Goal: Transaction & Acquisition: Purchase product/service

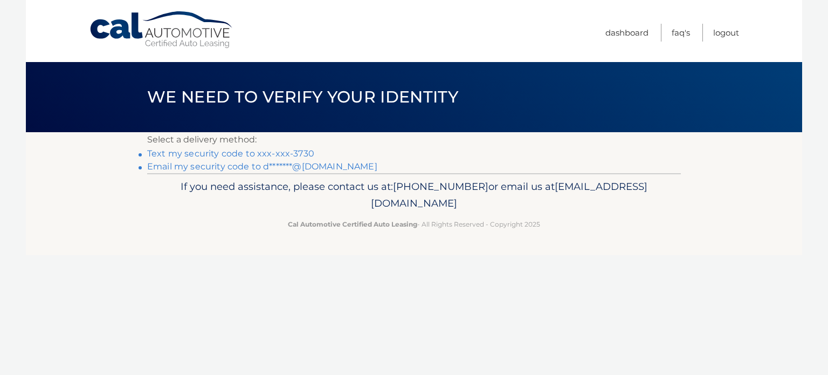
click at [259, 153] on link "Text my security code to xxx-xxx-3730" at bounding box center [230, 153] width 167 height 10
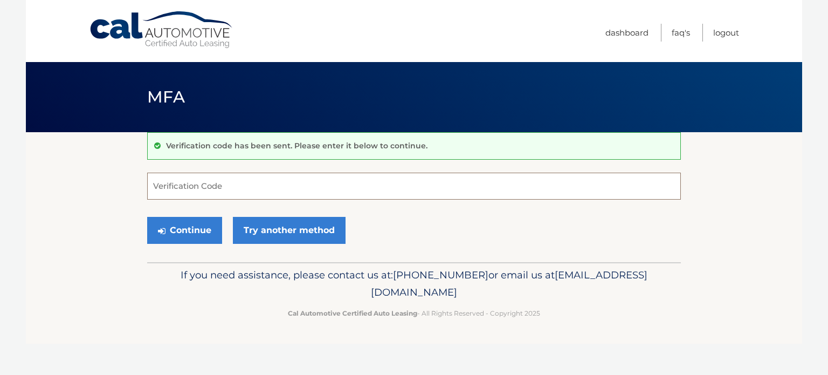
click at [240, 186] on input "Verification Code" at bounding box center [414, 186] width 534 height 27
type input "038523"
click at [147, 217] on button "Continue" at bounding box center [184, 230] width 75 height 27
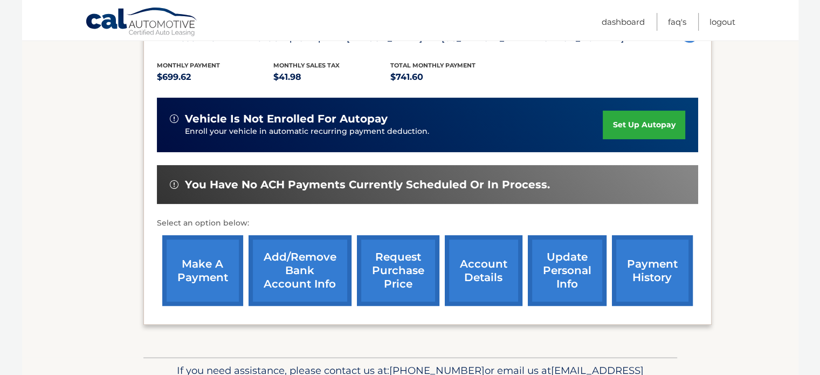
scroll to position [216, 0]
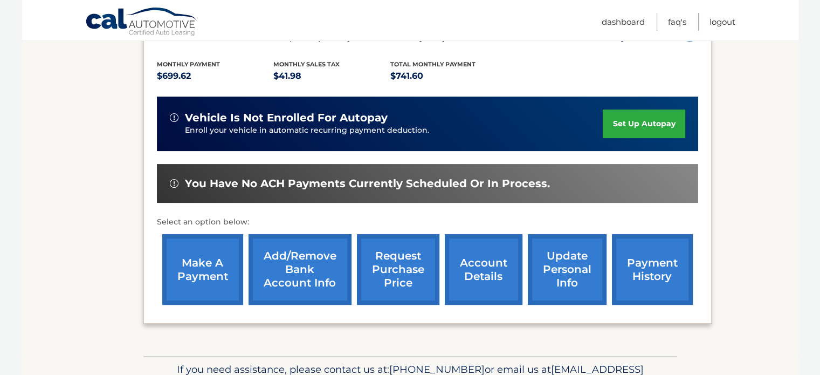
click at [200, 265] on link "make a payment" at bounding box center [202, 269] width 81 height 71
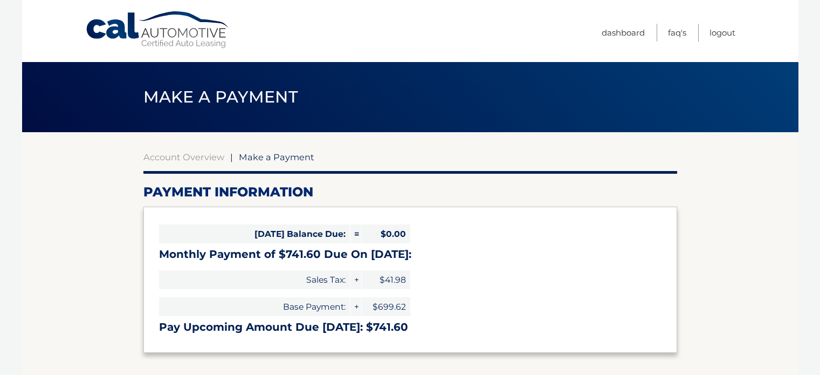
select select "ZTVjZGUzN2QtMDRiOC00NDNkLTk2MGItNmZmYmZjYWU1NGRm"
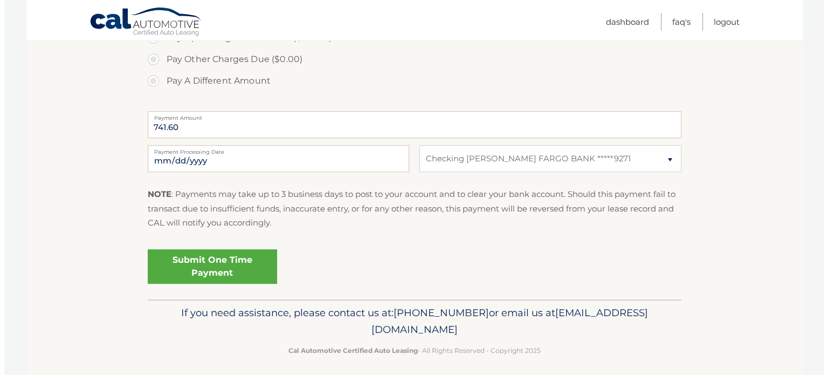
scroll to position [395, 0]
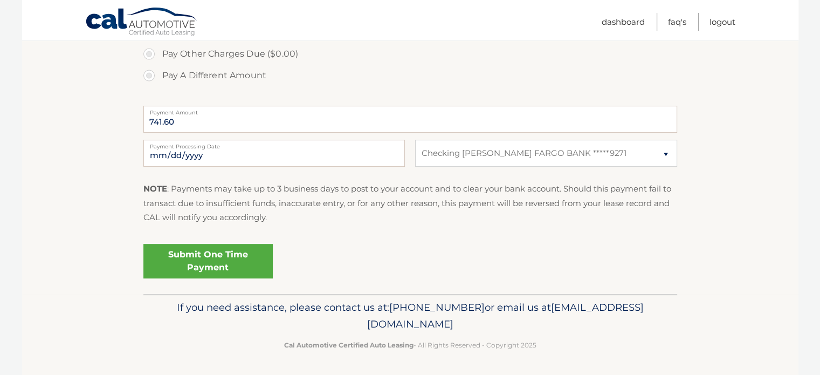
click at [195, 254] on link "Submit One Time Payment" at bounding box center [207, 261] width 129 height 35
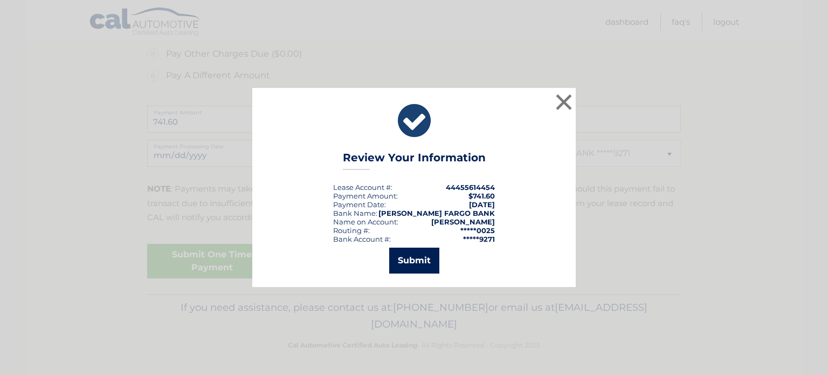
click at [421, 262] on button "Submit" at bounding box center [414, 261] width 50 height 26
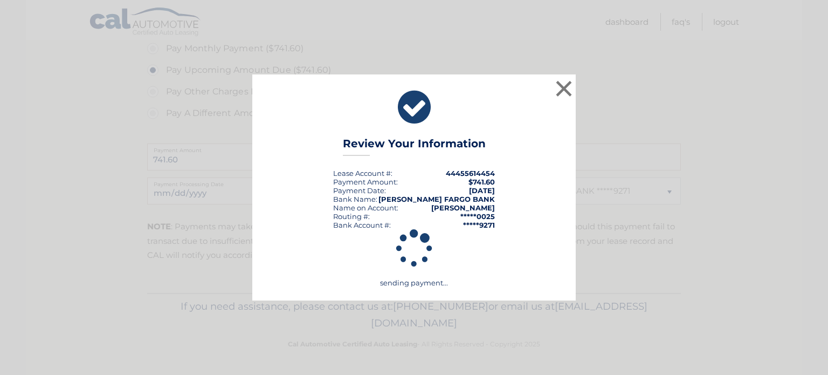
scroll to position [356, 0]
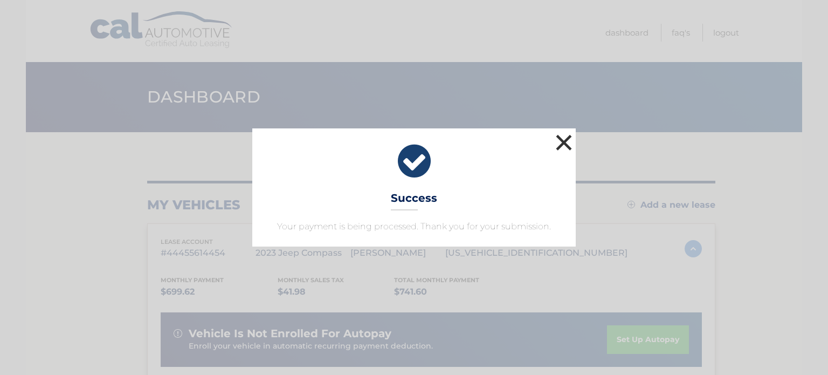
click at [564, 142] on button "×" at bounding box center [564, 143] width 22 height 22
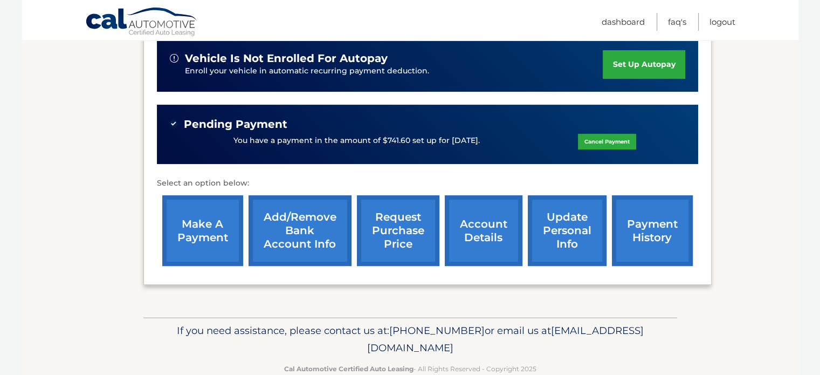
scroll to position [298, 0]
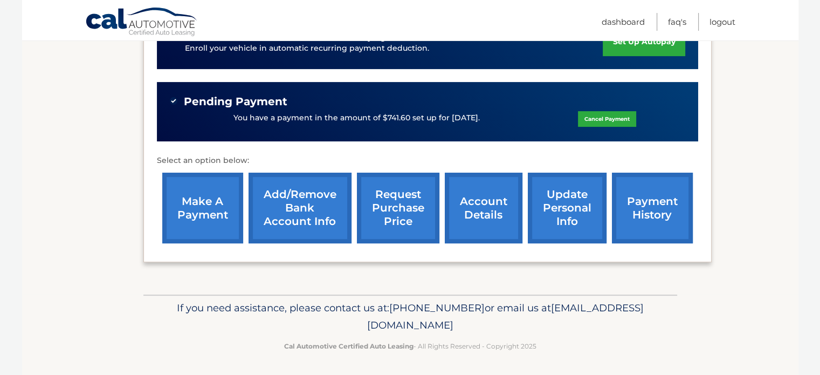
click at [480, 213] on link "account details" at bounding box center [484, 208] width 78 height 71
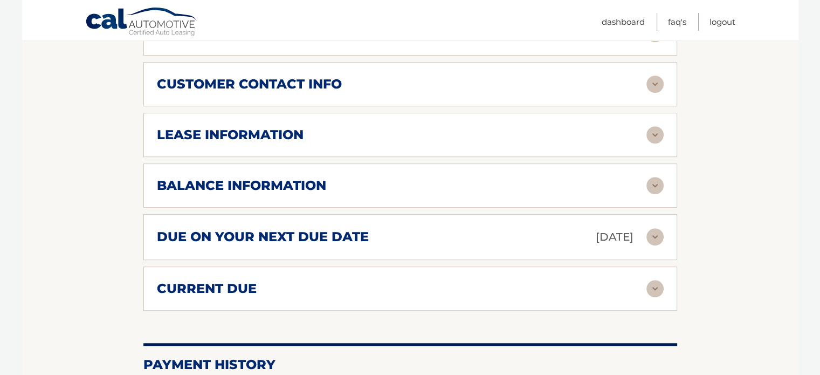
scroll to position [593, 0]
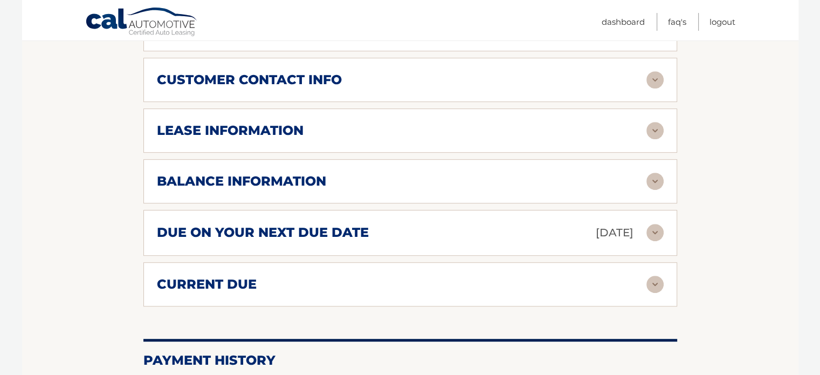
click at [659, 122] on img at bounding box center [655, 130] width 17 height 17
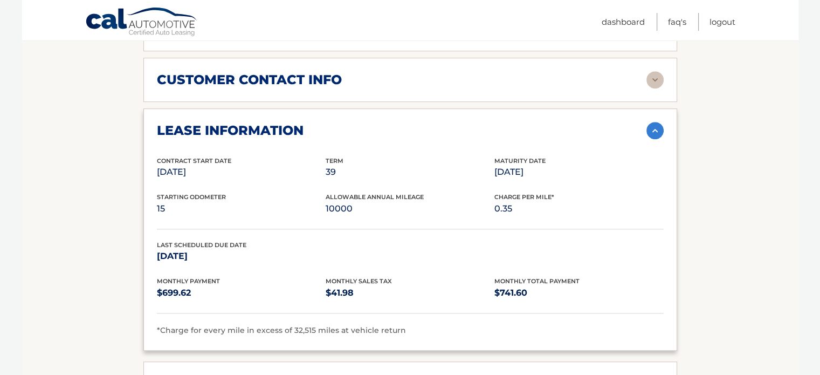
click at [655, 122] on img at bounding box center [655, 130] width 17 height 17
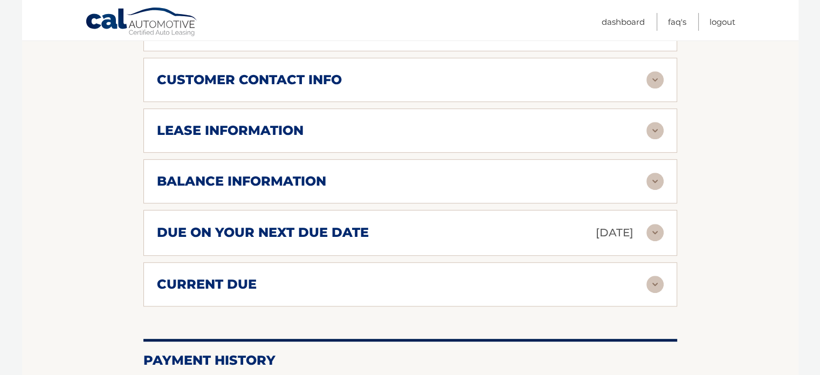
click at [655, 173] on img at bounding box center [655, 181] width 17 height 17
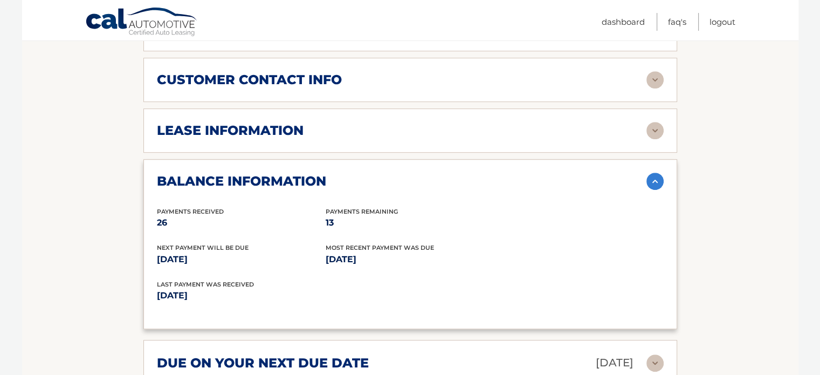
click at [718, 209] on section "Account Details | #44455614454 Back to Dashboard Manage Your Lease lease accoun…" at bounding box center [410, 103] width 777 height 1129
click at [725, 21] on link "Logout" at bounding box center [723, 22] width 26 height 18
